Goal: Information Seeking & Learning: Learn about a topic

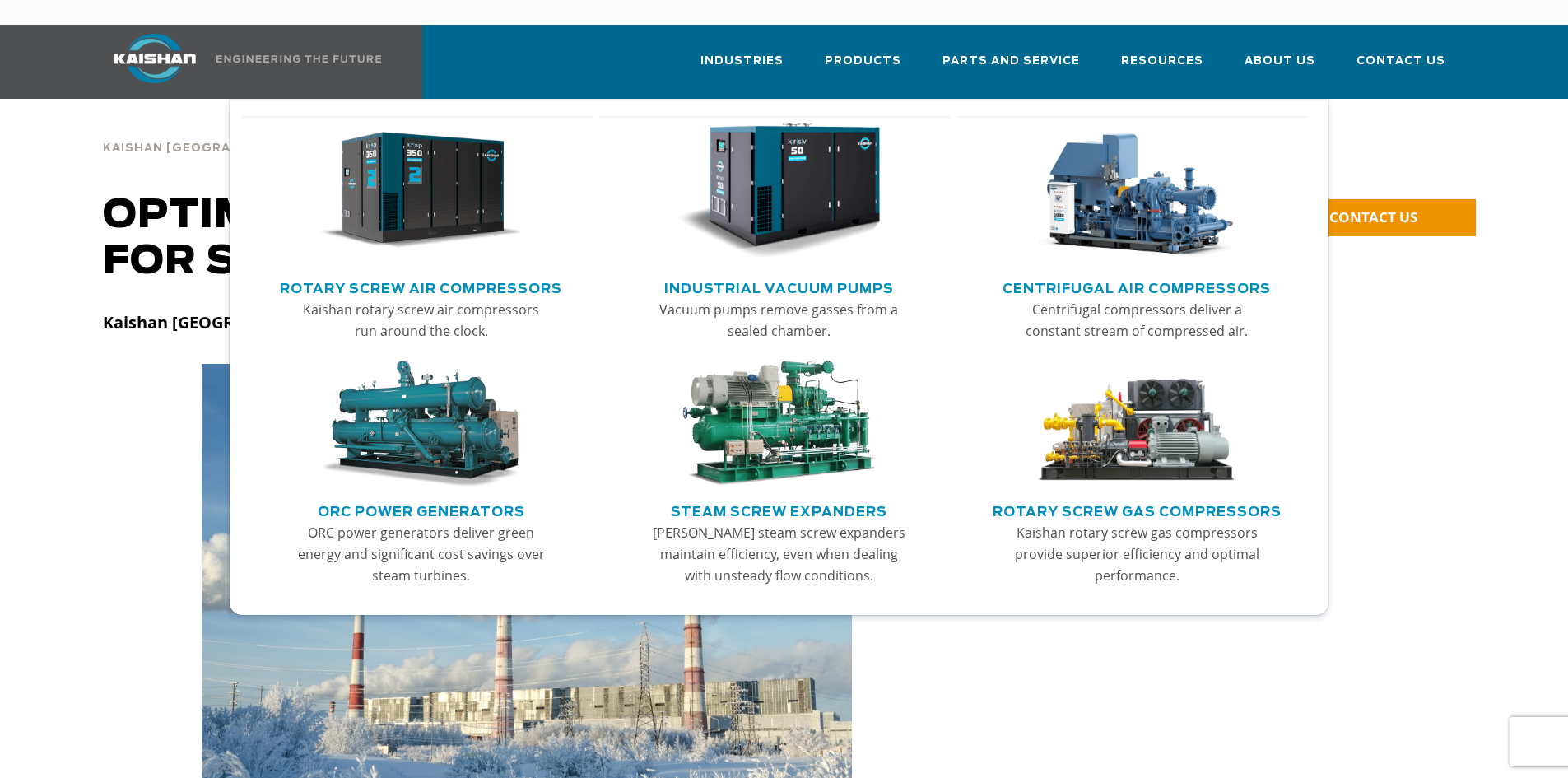
click at [425, 170] on img "Main menu" at bounding box center [420, 190] width 202 height 136
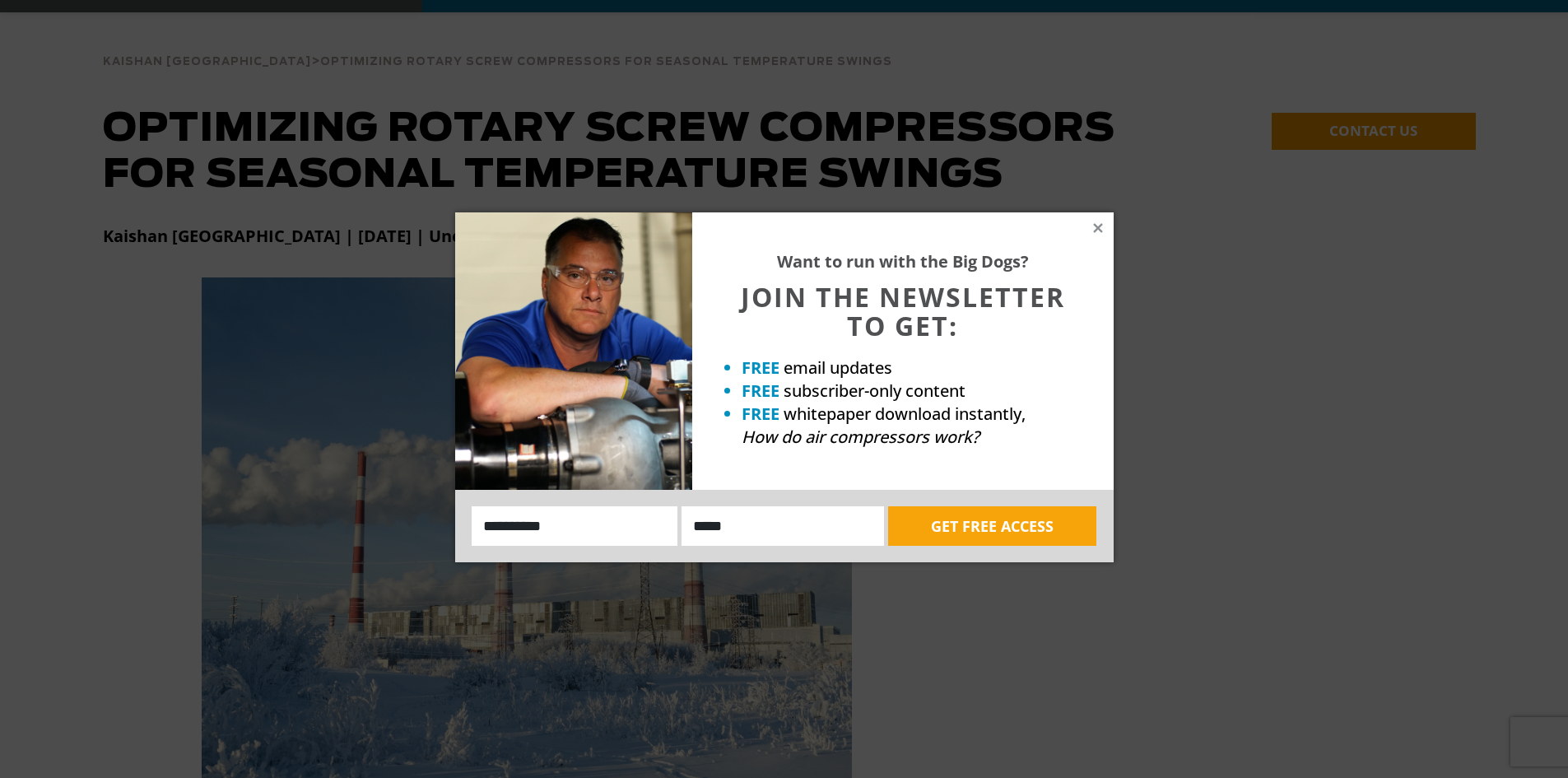
scroll to position [247, 0]
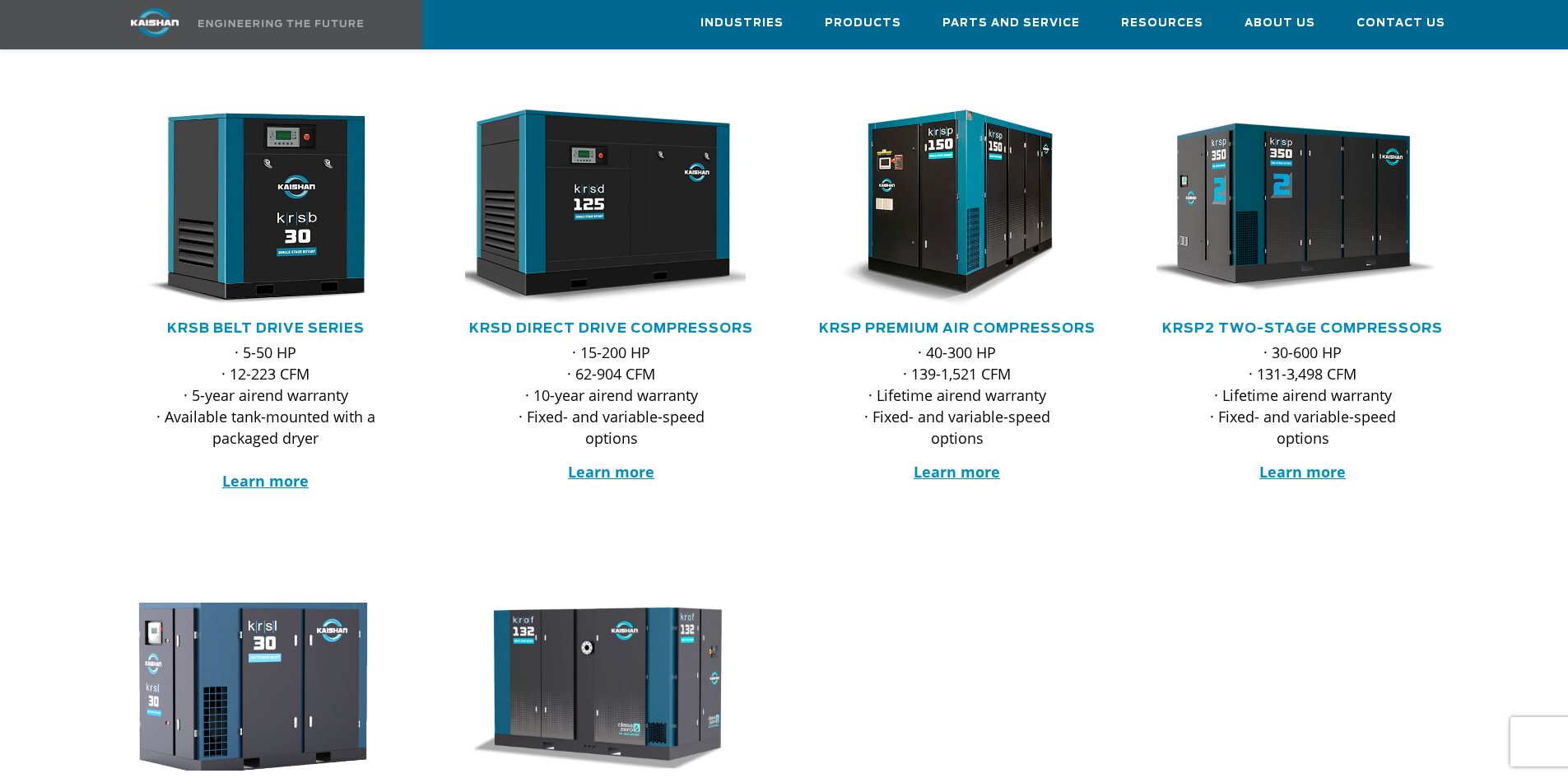
scroll to position [247, 0]
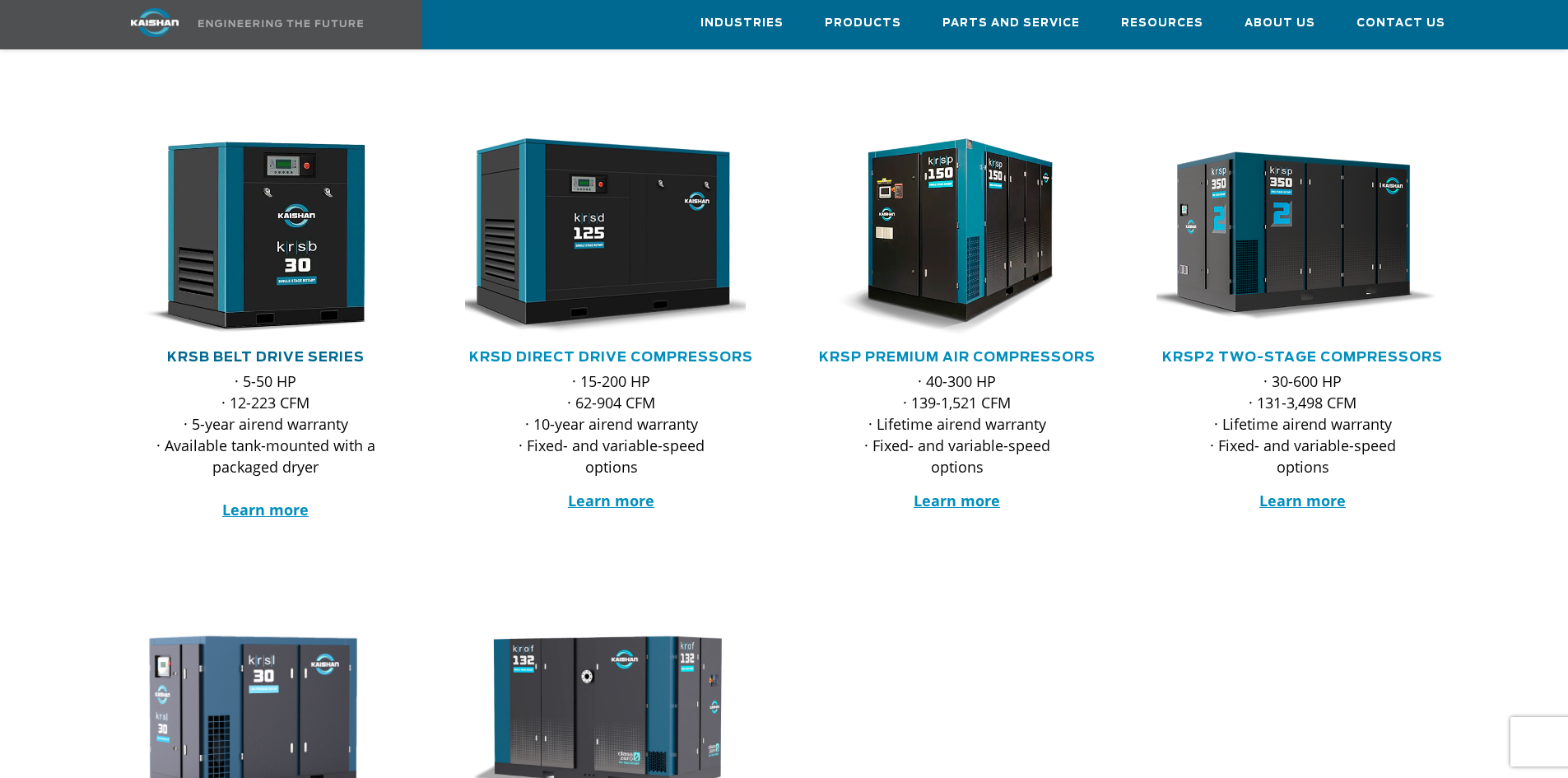
click at [323, 351] on link "KRSB Belt Drive Series" at bounding box center [266, 357] width 198 height 13
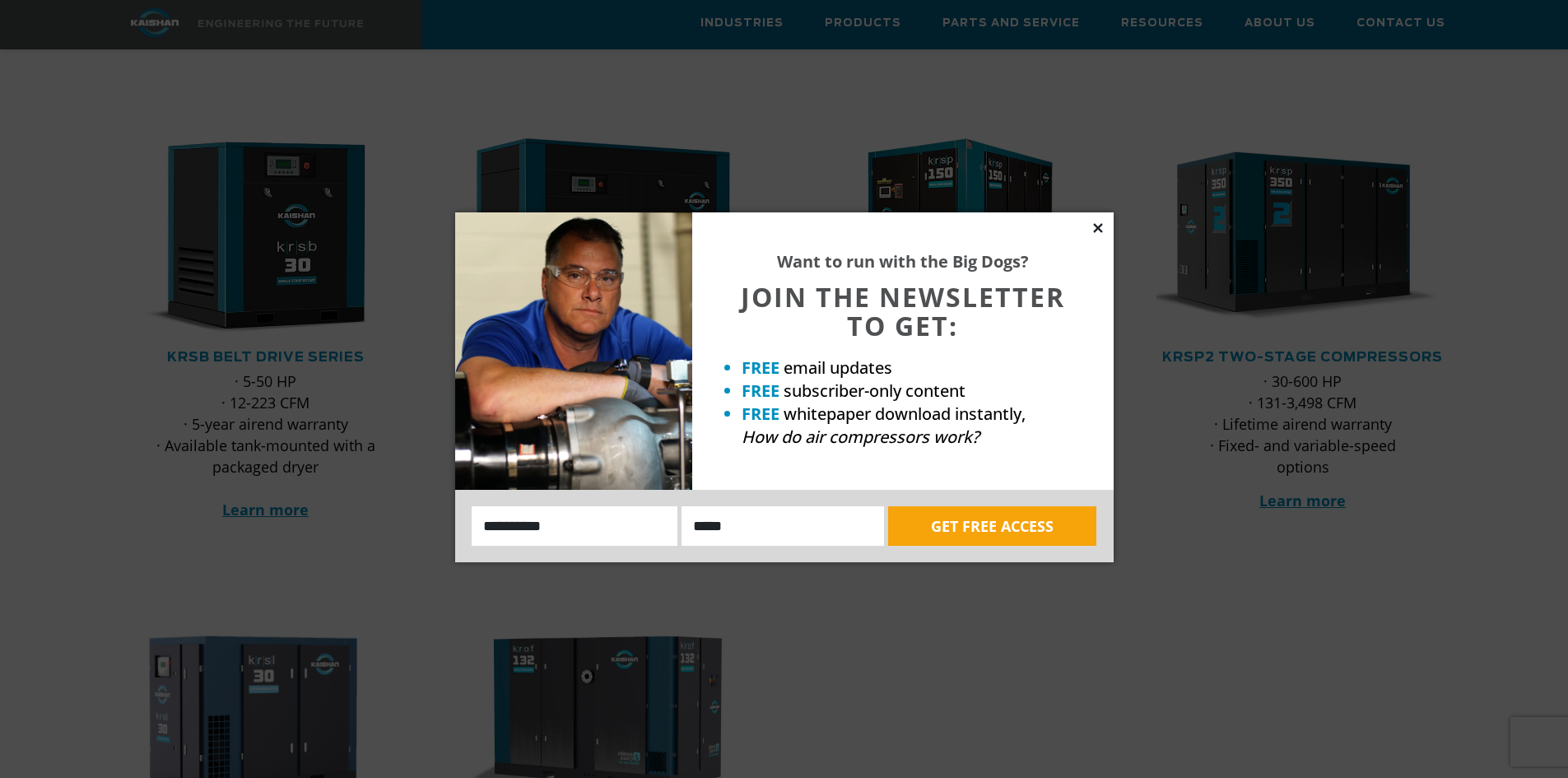
click at [1100, 228] on icon at bounding box center [1098, 228] width 15 height 15
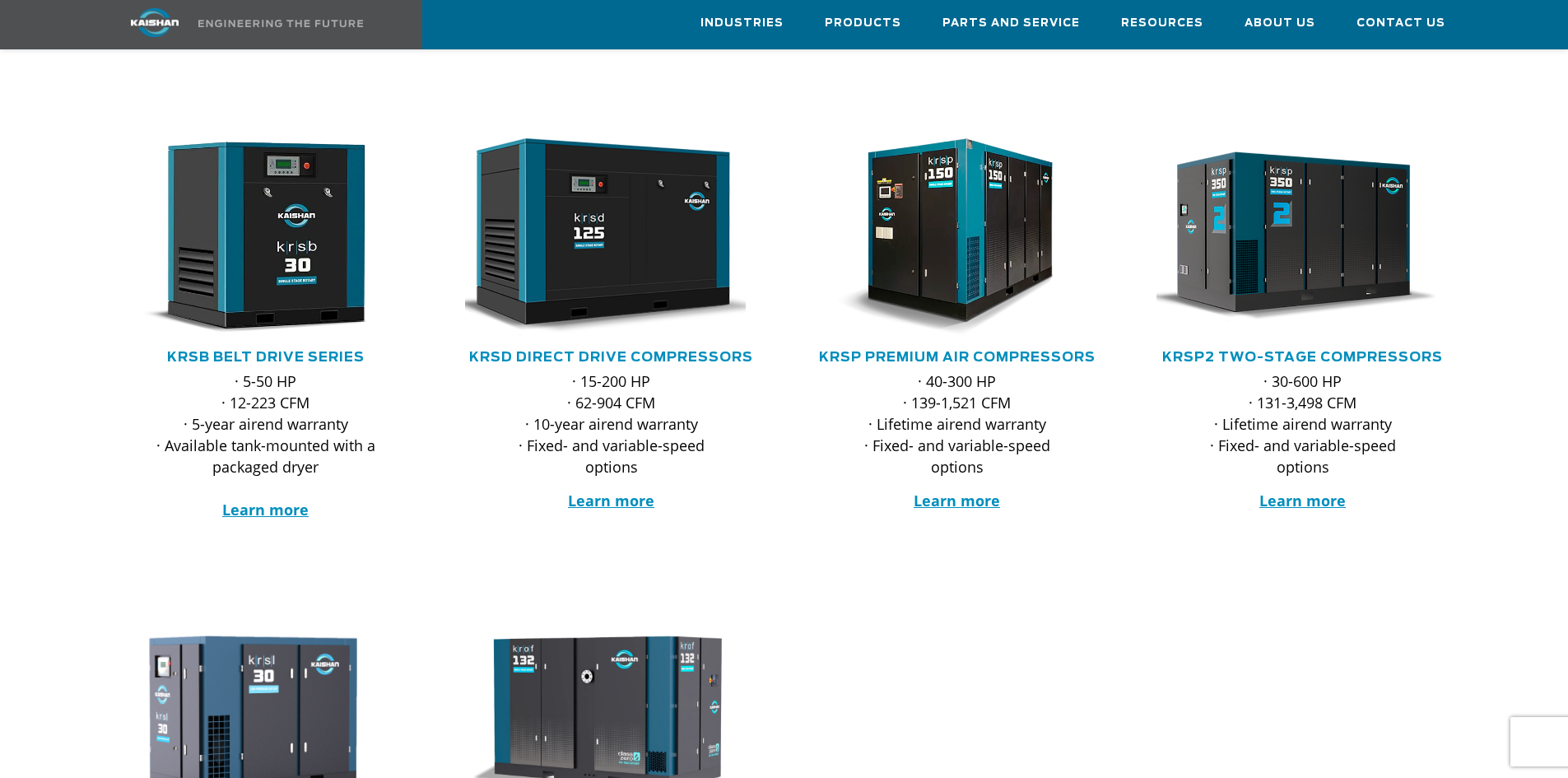
drag, startPoint x: 1008, startPoint y: 524, endPoint x: 1033, endPoint y: 532, distance: 26.2
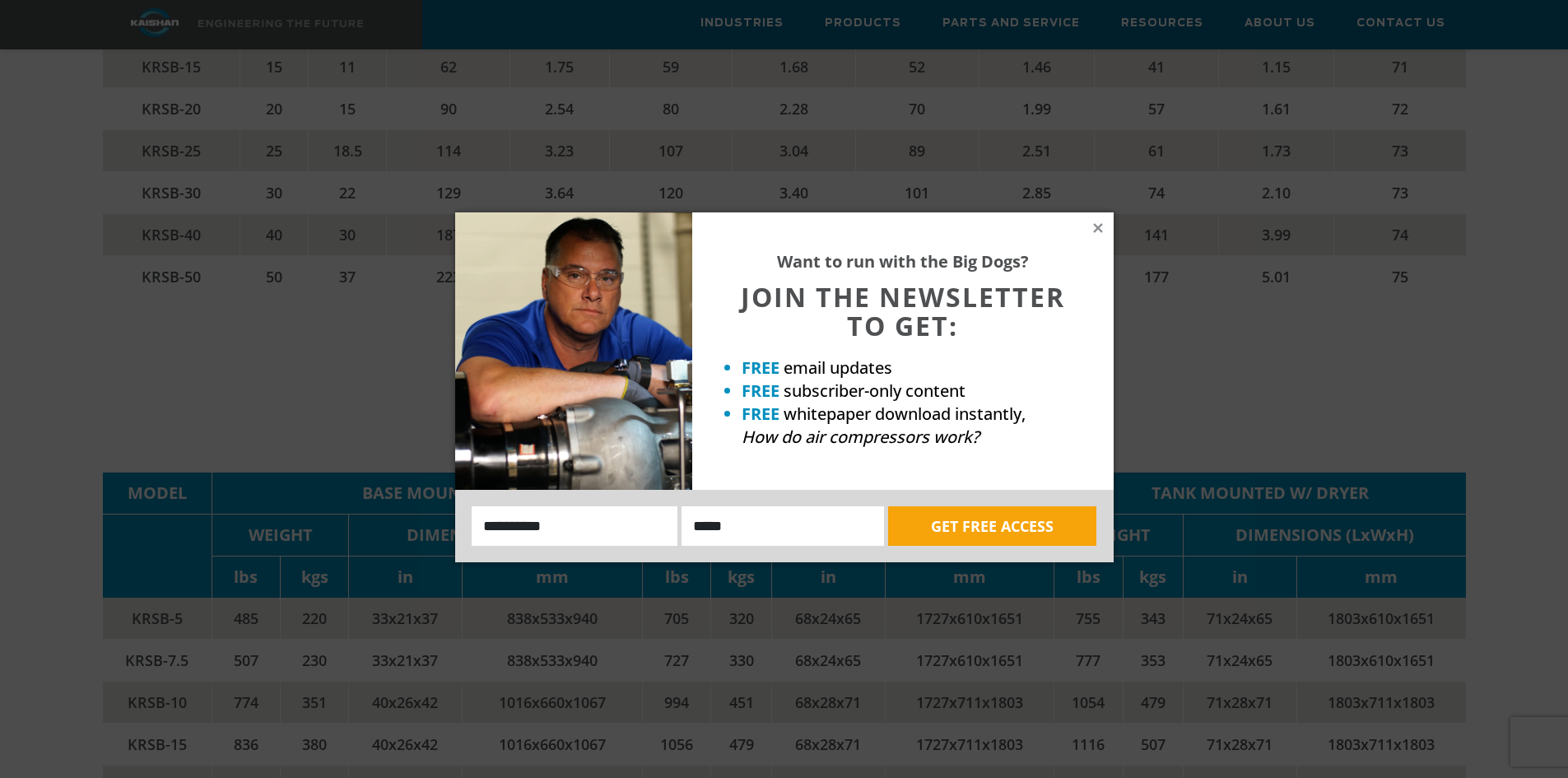
scroll to position [3211, 0]
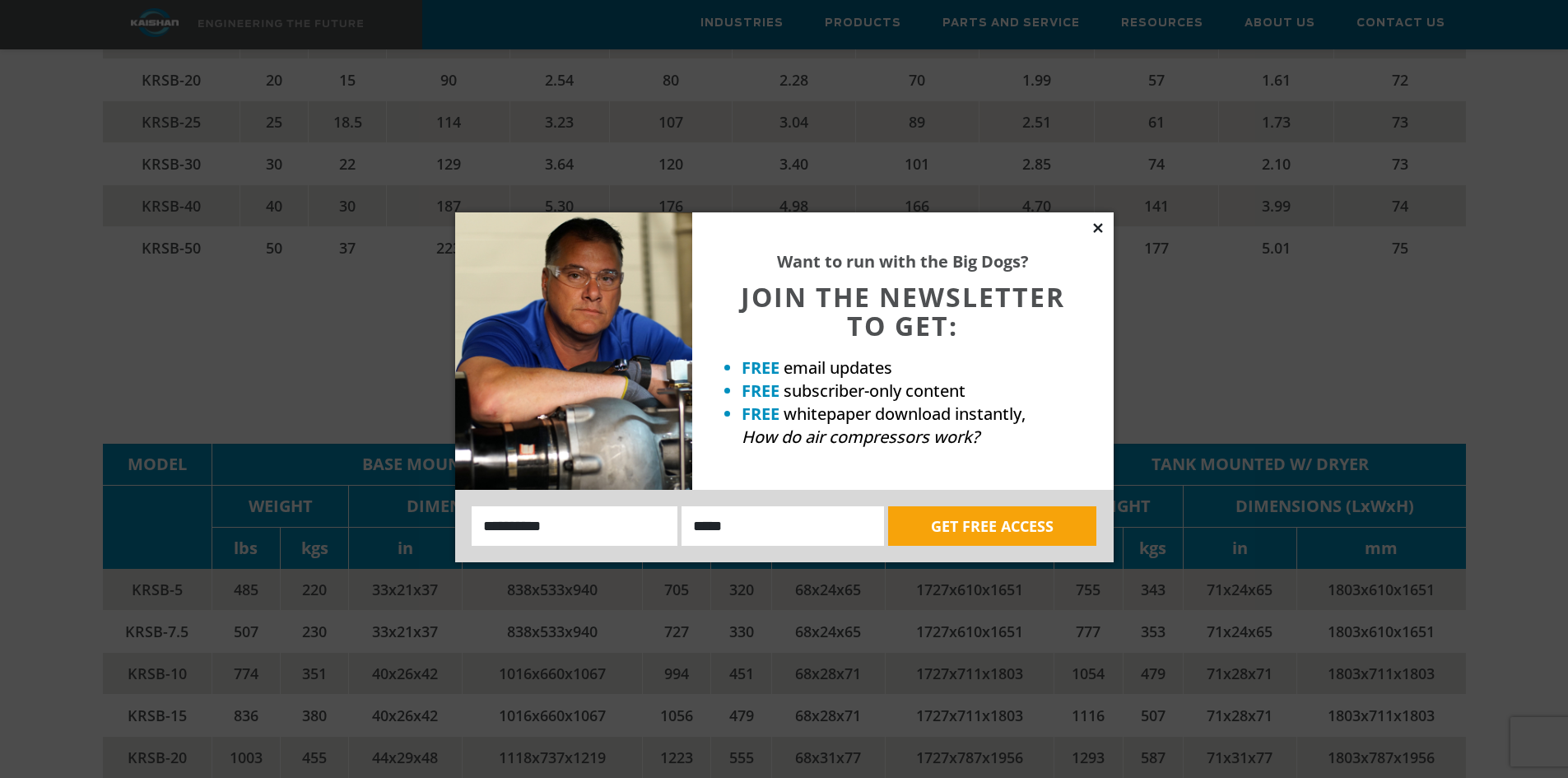
click at [1100, 227] on icon at bounding box center [1098, 228] width 9 height 9
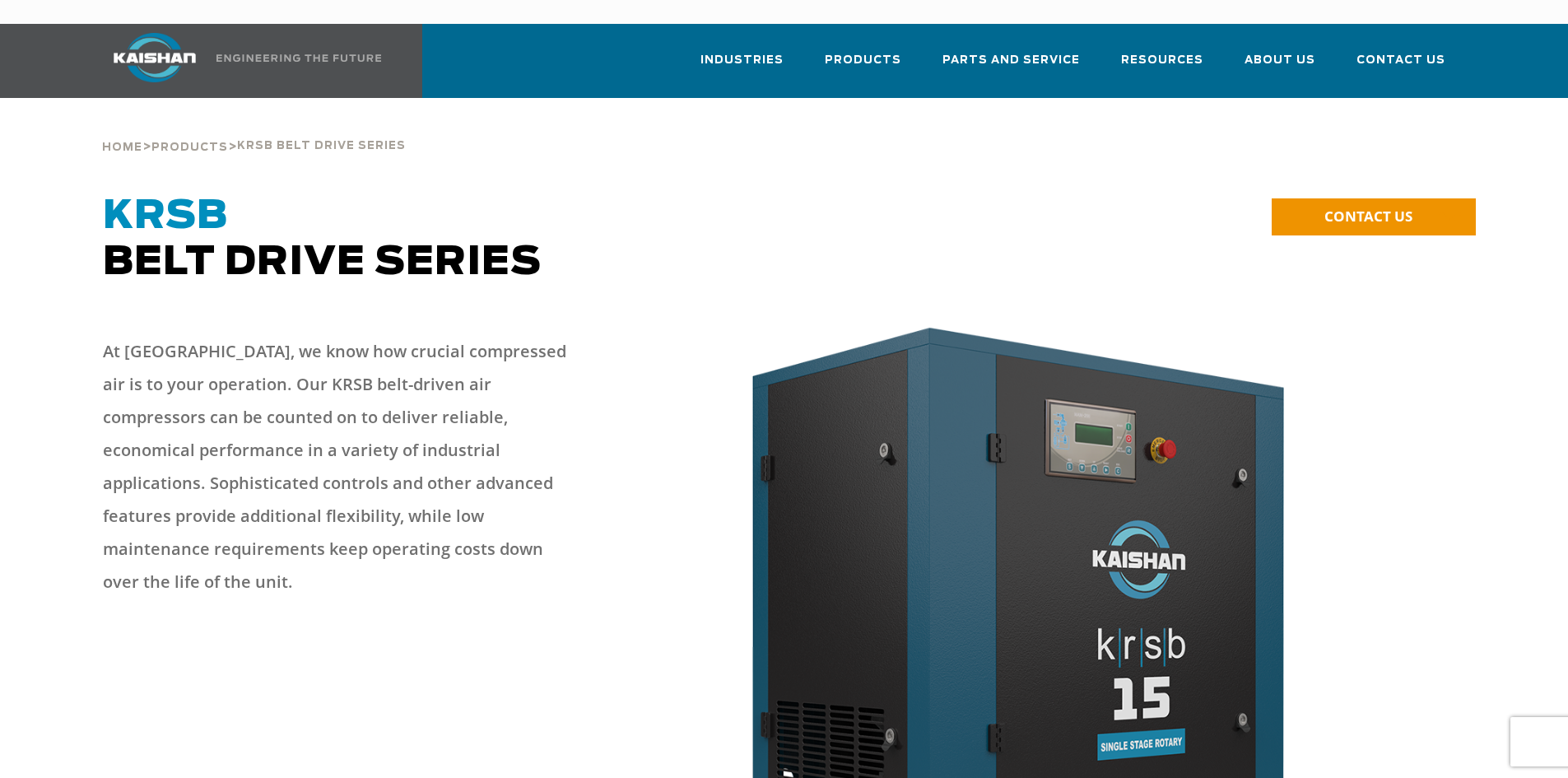
scroll to position [0, 0]
